Goal: Task Accomplishment & Management: Complete application form

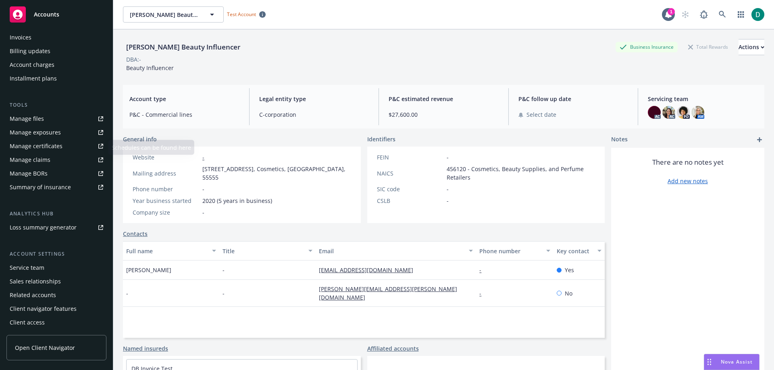
scroll to position [155, 0]
click at [33, 343] on link "Open Client Navigator" at bounding box center [56, 347] width 100 height 25
click at [33, 322] on div "Client access" at bounding box center [27, 322] width 35 height 13
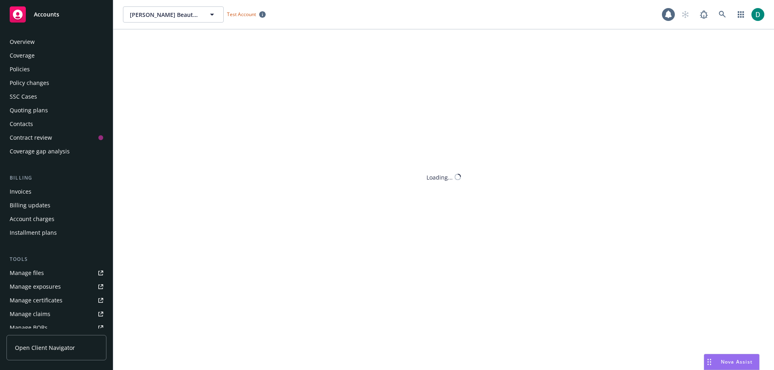
scroll to position [155, 0]
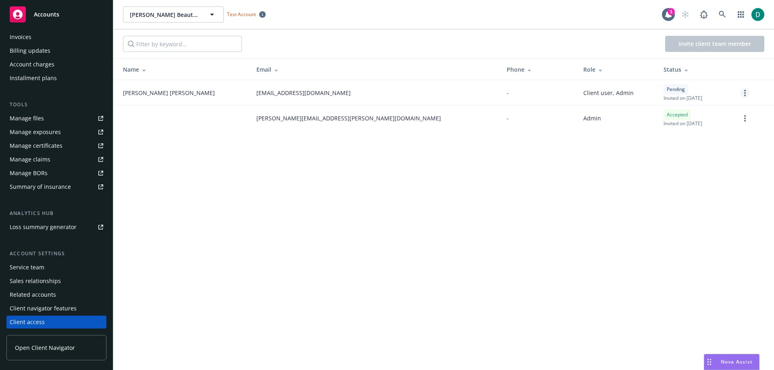
click at [745, 94] on icon "more" at bounding box center [745, 93] width 2 height 6
click at [622, 169] on div "[PERSON_NAME] Beauty Influencer [PERSON_NAME] Beauty Influencer Test Account 1 …" at bounding box center [443, 185] width 661 height 370
click at [741, 117] on link "more" at bounding box center [745, 119] width 10 height 10
click at [691, 169] on link "Edit permissions" at bounding box center [703, 167] width 94 height 16
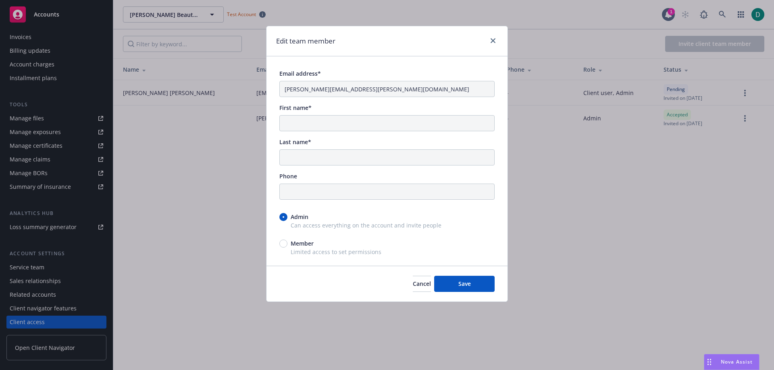
click at [279, 247] on div "Member" at bounding box center [386, 243] width 215 height 8
click at [279, 247] on input "Member" at bounding box center [283, 244] width 8 height 8
radio input "true"
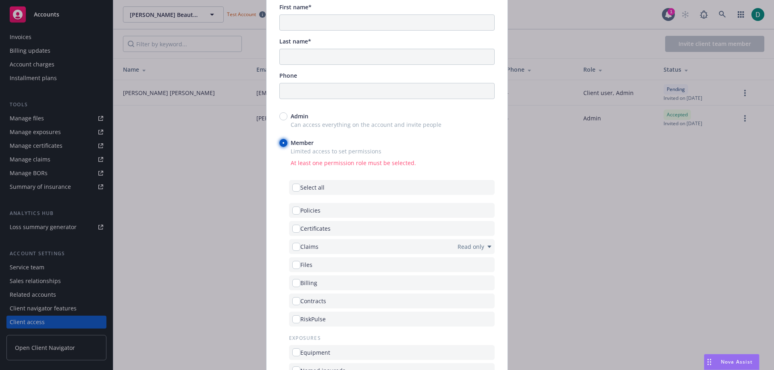
scroll to position [121, 0]
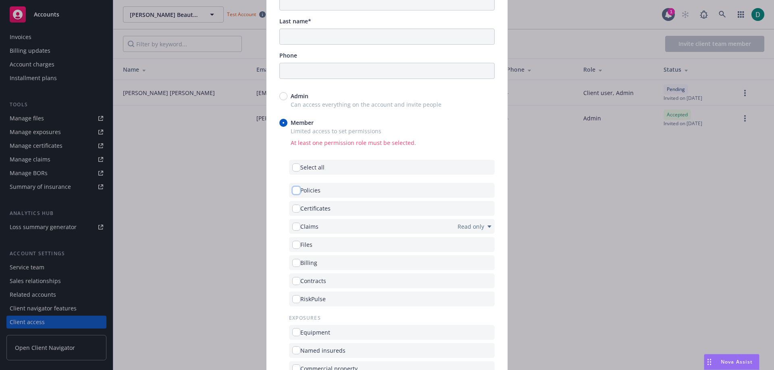
click at [295, 191] on input "checkbox" at bounding box center [296, 191] width 8 height 8
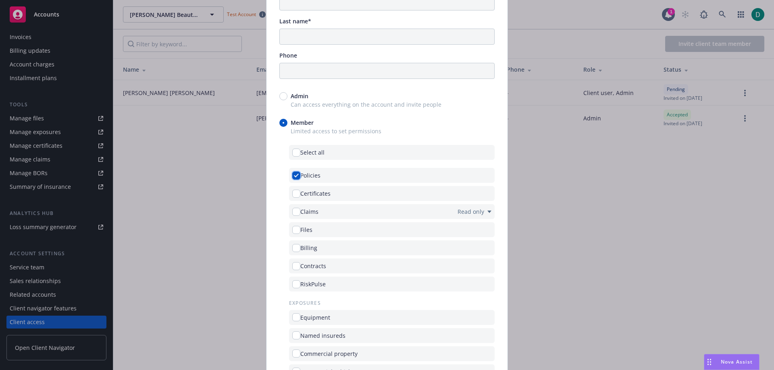
click at [295, 177] on input "checkbox" at bounding box center [296, 176] width 8 height 8
checkbox input "false"
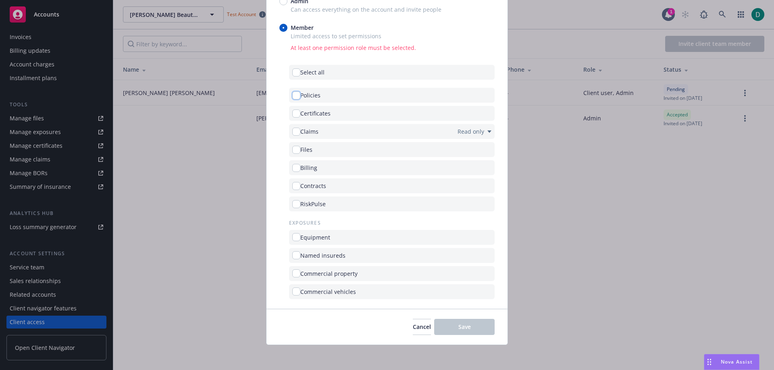
scroll to position [217, 0]
click at [413, 328] on span "Cancel" at bounding box center [422, 327] width 18 height 8
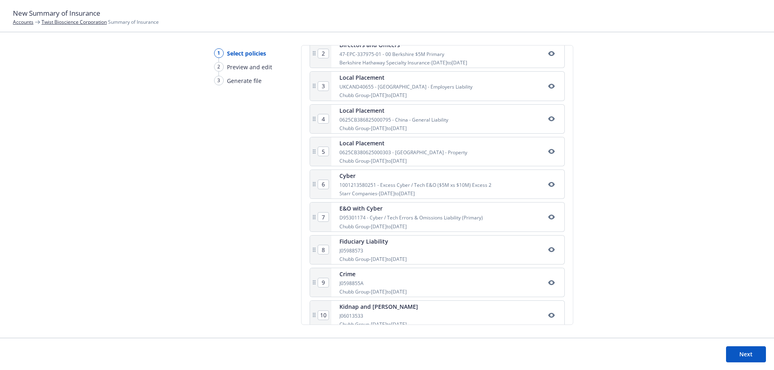
scroll to position [242, 0]
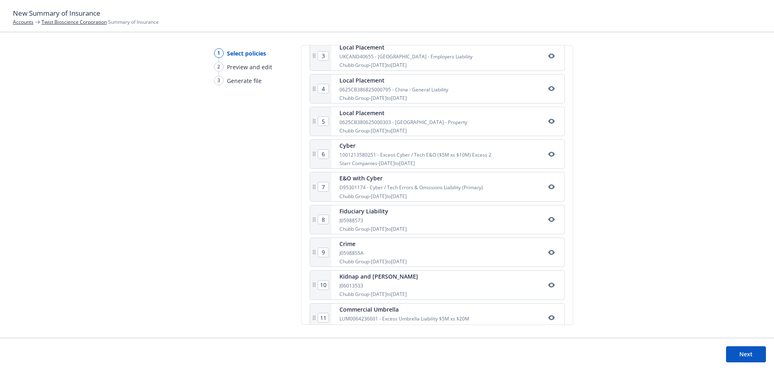
click at [548, 156] on icon "button" at bounding box center [551, 154] width 6 height 6
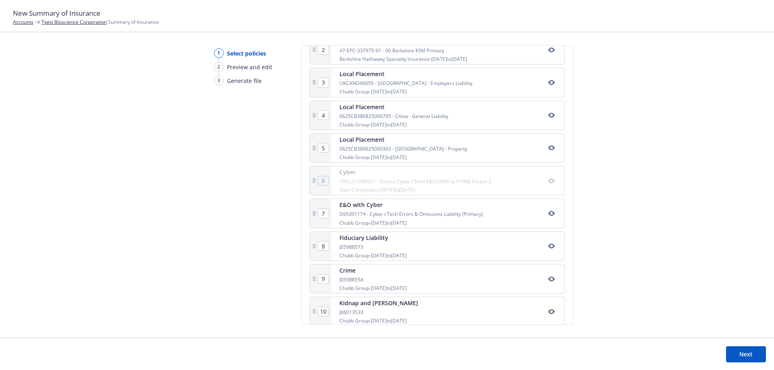
scroll to position [202, 0]
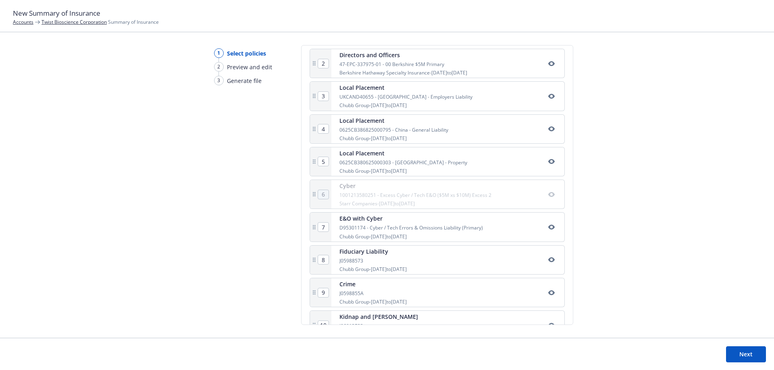
click at [548, 196] on button "button" at bounding box center [552, 195] width 10 height 10
click at [418, 200] on div "Cyber 1001213580251 - Excess Cyber / Tech E&O ($5M xs $10M) Excess 2 Starr Comp…" at bounding box center [415, 194] width 152 height 25
click at [350, 190] on div "Cyber" at bounding box center [415, 186] width 152 height 8
click at [348, 189] on div "Cyber" at bounding box center [415, 186] width 152 height 8
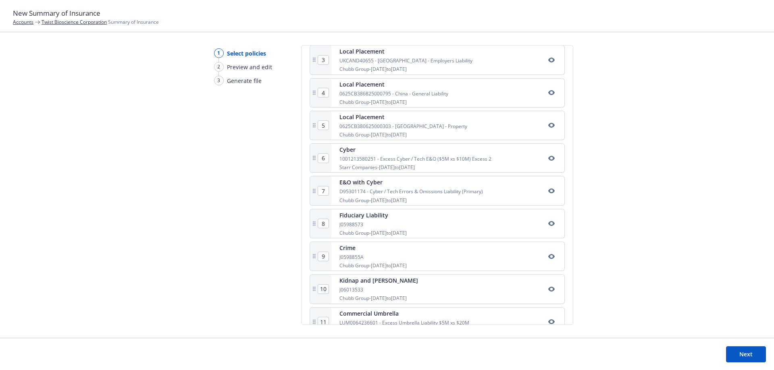
scroll to position [198, 0]
